Goal: Transaction & Acquisition: Download file/media

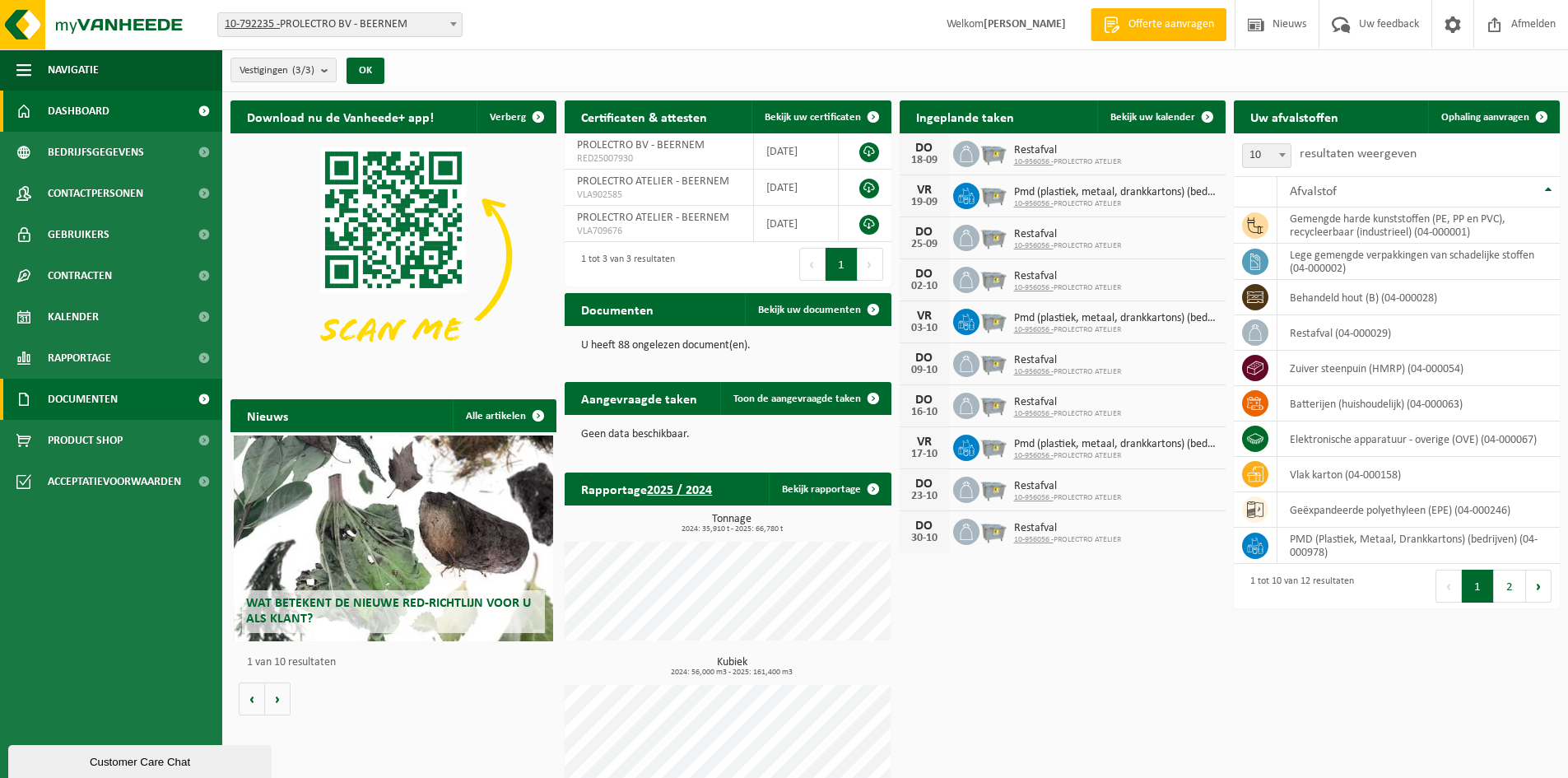
click at [83, 406] on span "Documenten" at bounding box center [82, 399] width 70 height 41
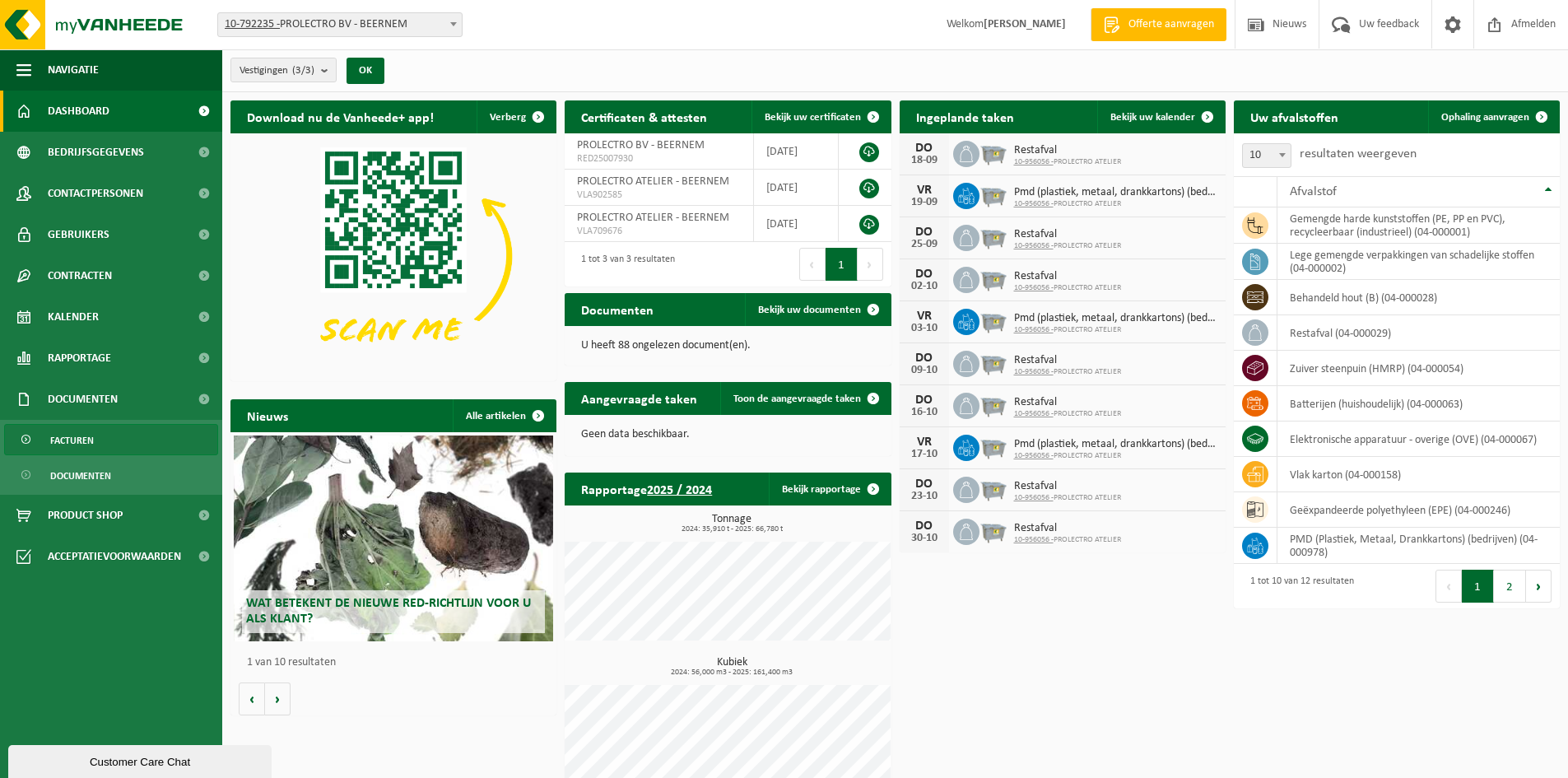
click at [73, 450] on span "Facturen" at bounding box center [71, 441] width 44 height 31
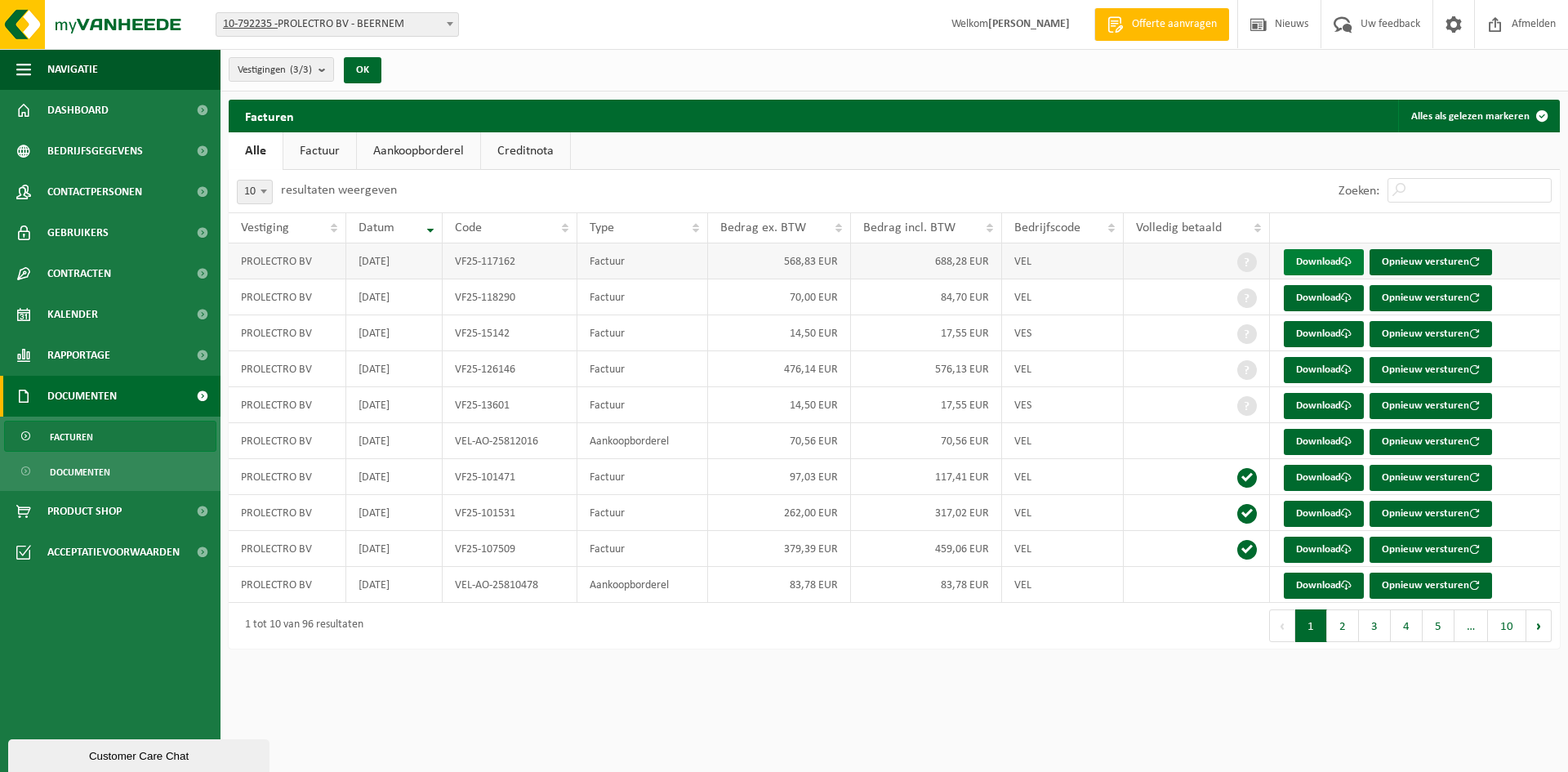
click at [1319, 264] on link "Download" at bounding box center [1324, 262] width 80 height 26
click at [1312, 299] on link "Download" at bounding box center [1324, 297] width 80 height 26
click at [1327, 334] on link "Download" at bounding box center [1324, 334] width 80 height 26
click at [1323, 366] on link "Download" at bounding box center [1324, 370] width 80 height 26
